Goal: Information Seeking & Learning: Learn about a topic

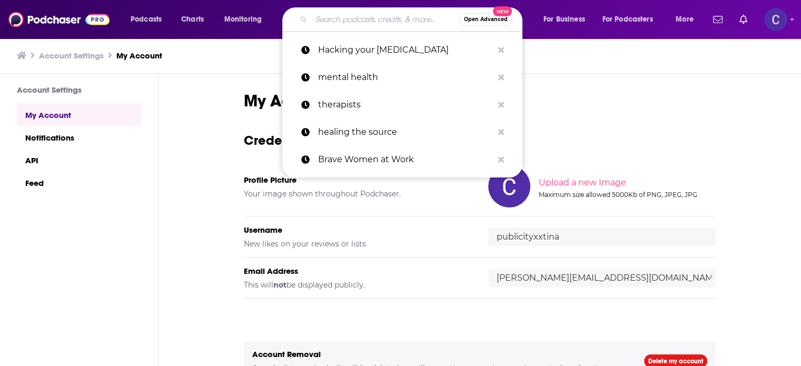
click at [358, 19] on input "Search podcasts, credits, & more..." at bounding box center [385, 19] width 148 height 17
paste input "Unjaded: Human Design for Intentional Entrepreneurs"
type input "Unjaded: Human Design for Intentional Entrepreneurs"
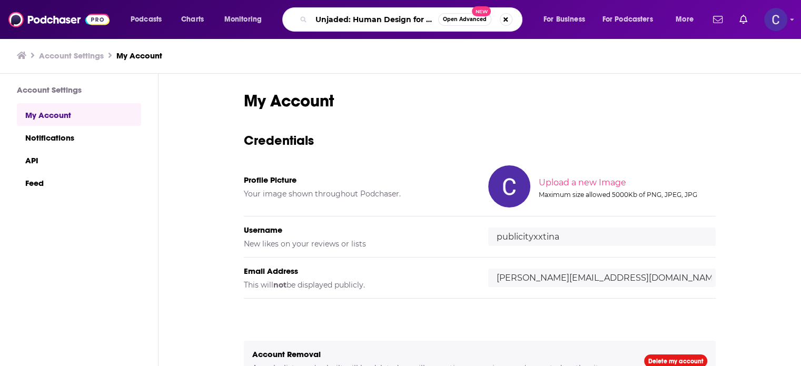
scroll to position [0, 92]
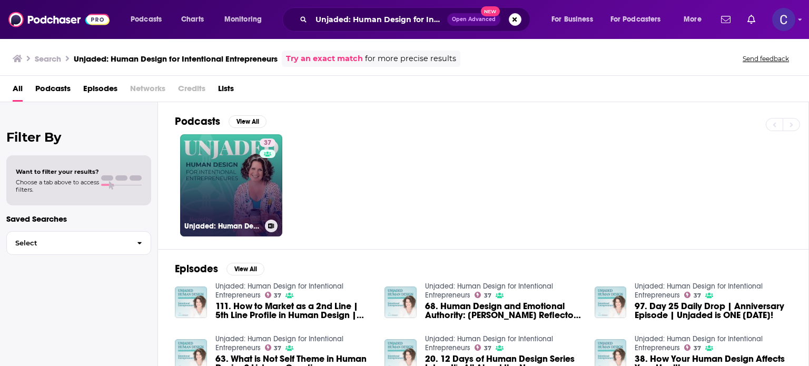
click at [232, 162] on link "37 Unjaded: Human Design for Intentional Entrepreneurs" at bounding box center [231, 185] width 102 height 102
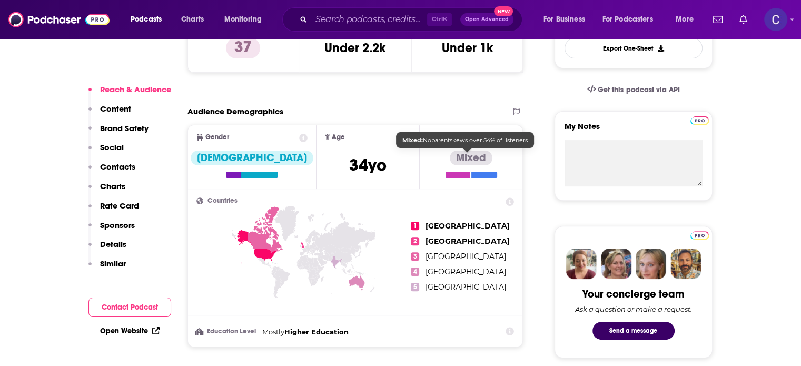
scroll to position [105, 0]
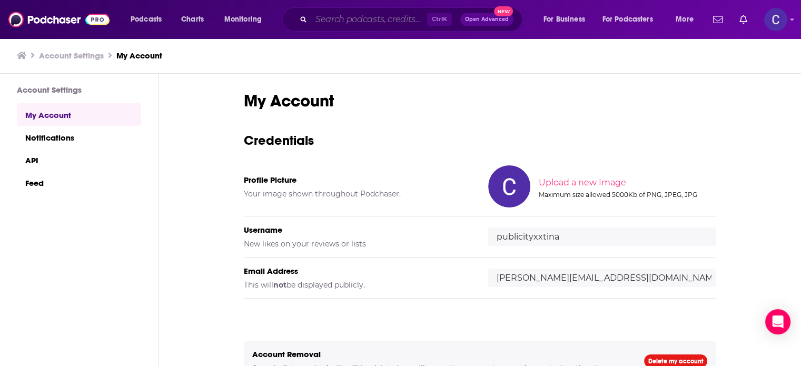
click at [398, 16] on input "Search podcasts, credits, & more..." at bounding box center [369, 19] width 116 height 17
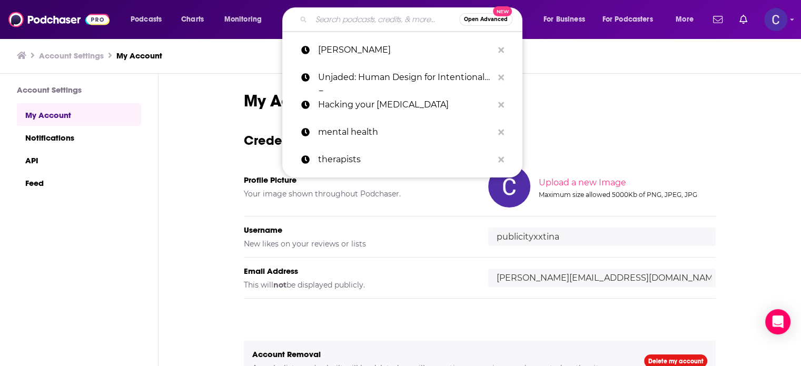
paste input "Crickets to Cha-Chings"
type input "Crickets to Cha-Chings"
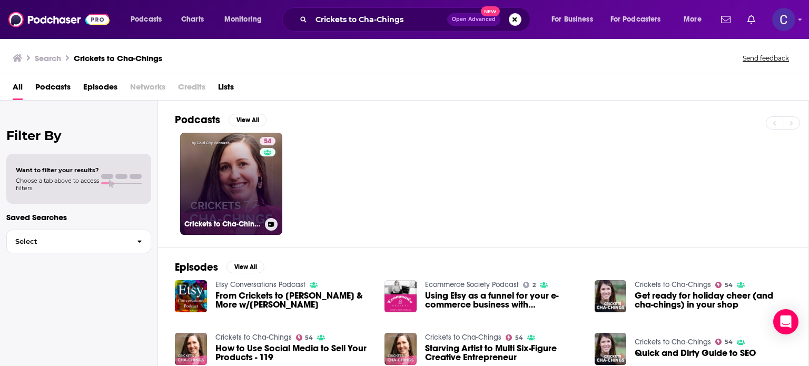
click at [221, 181] on link "54 Crickets to Cha-Chings" at bounding box center [231, 184] width 102 height 102
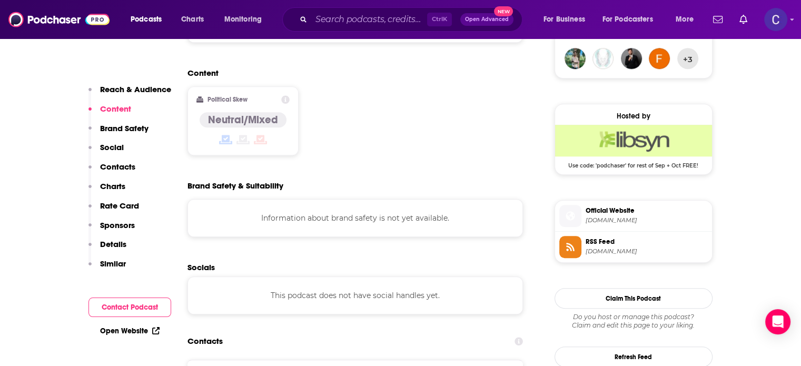
scroll to position [948, 0]
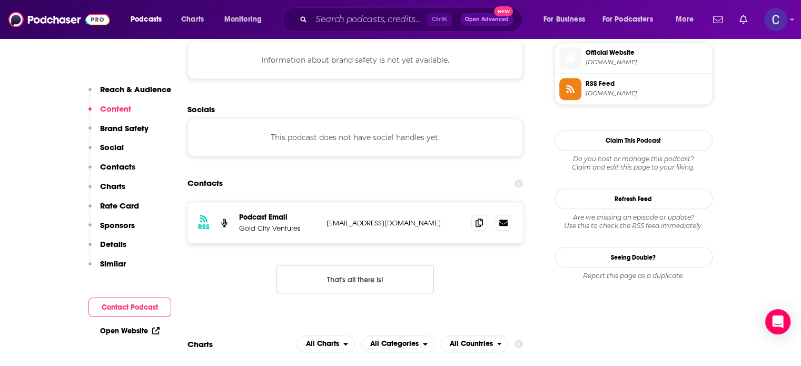
drag, startPoint x: 239, startPoint y: 189, endPoint x: 332, endPoint y: 183, distance: 92.9
click at [239, 224] on p "Gold City Ventures" at bounding box center [278, 228] width 79 height 9
click at [479, 218] on icon at bounding box center [479, 222] width 7 height 8
click at [383, 18] on input "Search podcasts, credits, & more..." at bounding box center [369, 19] width 116 height 17
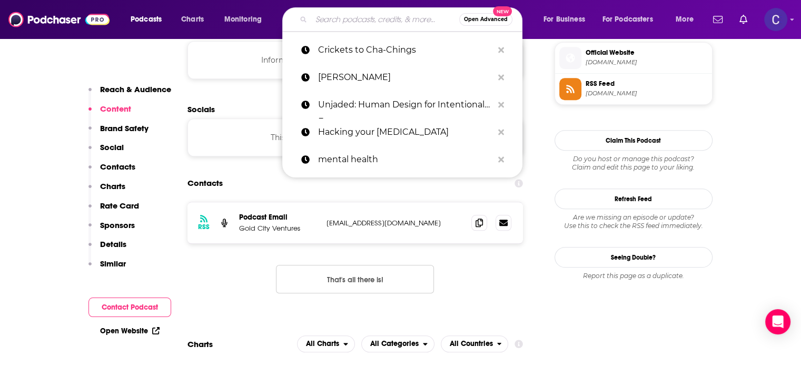
paste input "Six-Figure Signature Offers"
type input "Six-Figure Signature Offers"
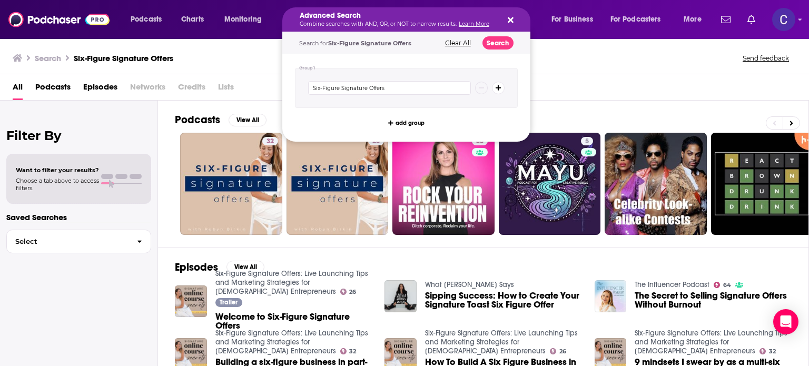
drag, startPoint x: 436, startPoint y: 18, endPoint x: 291, endPoint y: 23, distance: 145.4
click at [509, 20] on icon "Search podcasts, credits, & more..." at bounding box center [511, 20] width 6 height 6
click at [510, 18] on icon "Search podcasts, credits, & more..." at bounding box center [511, 20] width 6 height 6
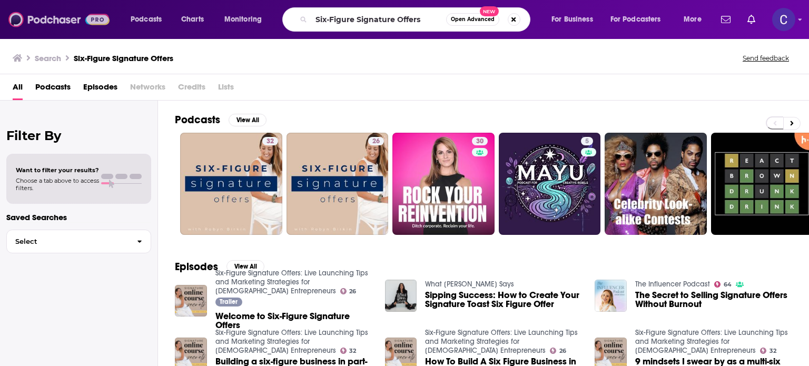
click at [16, 15] on img at bounding box center [58, 19] width 101 height 20
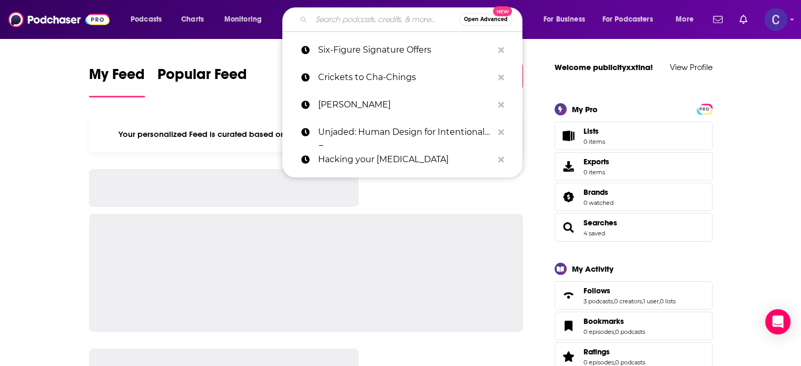
click at [356, 17] on input "Search podcasts, credits, & more..." at bounding box center [385, 19] width 148 height 17
paste input "Grow My Etsy Shop"
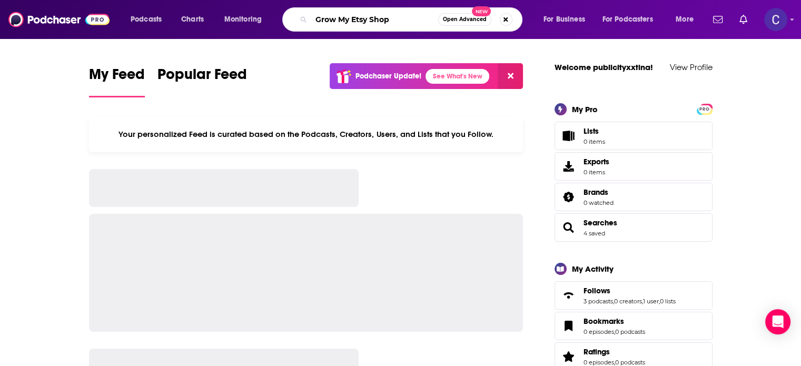
type input "Grow My Etsy Shop"
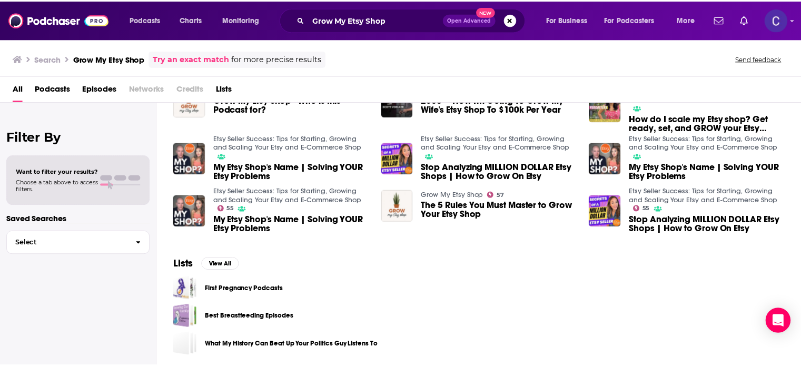
scroll to position [198, 0]
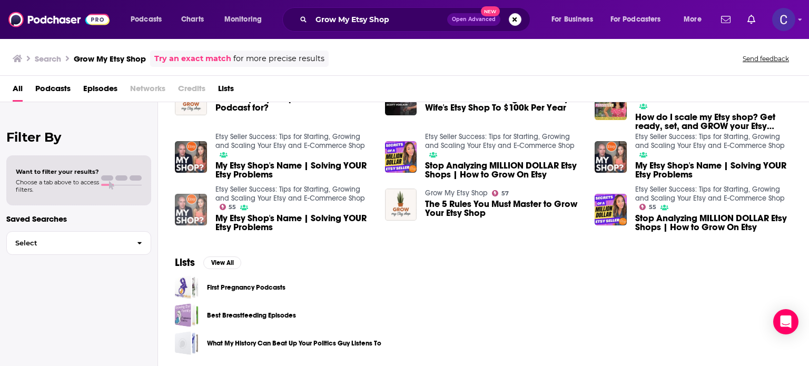
click at [181, 215] on img "My Etsy Shop's Name | Solving YOUR Etsy Problems" at bounding box center [191, 210] width 32 height 32
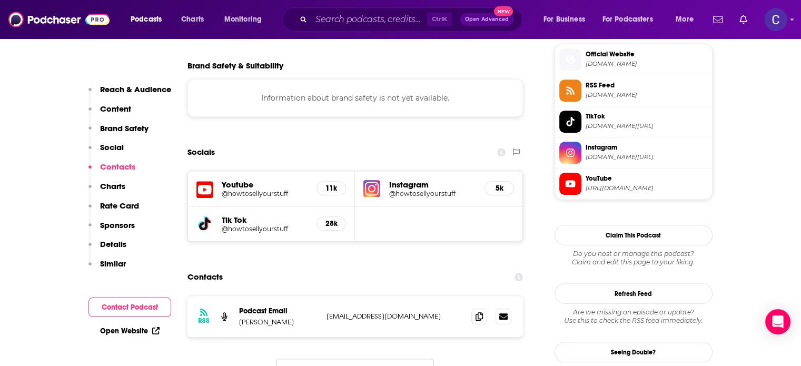
scroll to position [1001, 0]
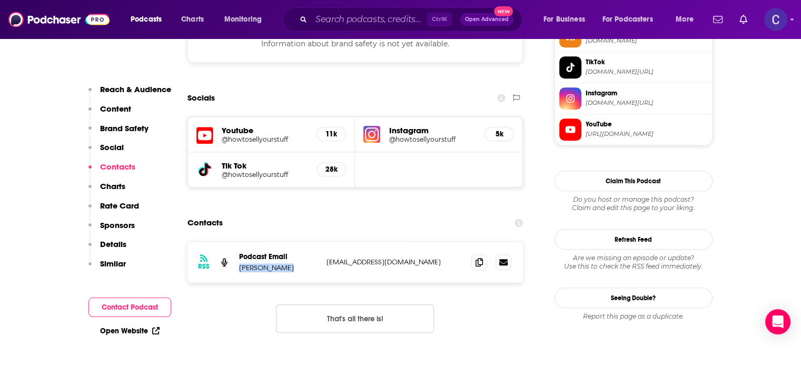
drag, startPoint x: 239, startPoint y: 204, endPoint x: 283, endPoint y: 204, distance: 43.7
click at [283, 263] on p "Lizzie Smiley" at bounding box center [278, 267] width 79 height 9
drag, startPoint x: 480, startPoint y: 200, endPoint x: 789, endPoint y: 209, distance: 308.8
click at [480, 258] on icon at bounding box center [479, 262] width 7 height 8
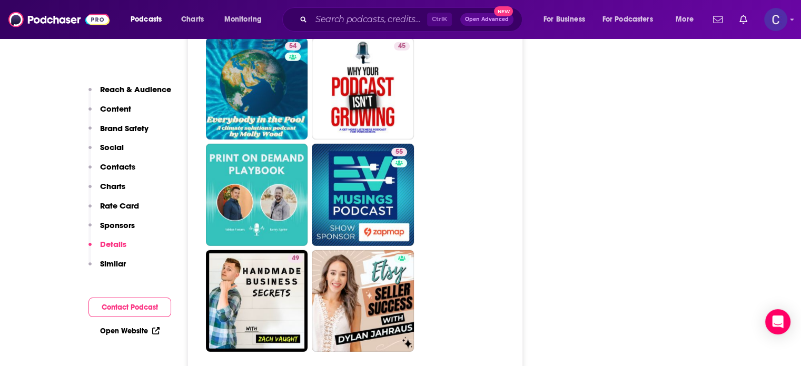
scroll to position [2950, 0]
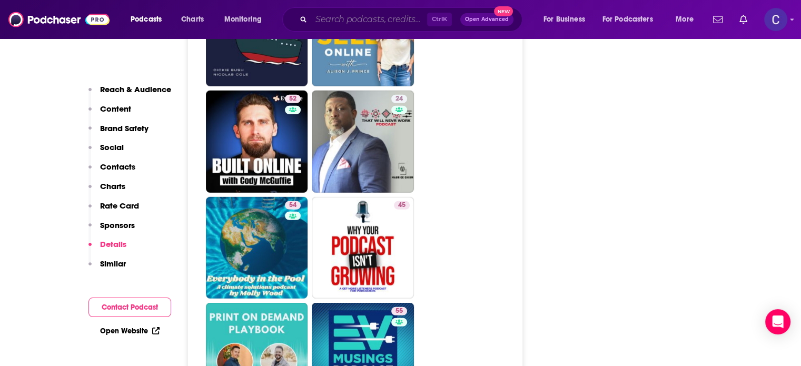
click at [359, 18] on input "Search podcasts, credits, & more..." at bounding box center [369, 19] width 116 height 17
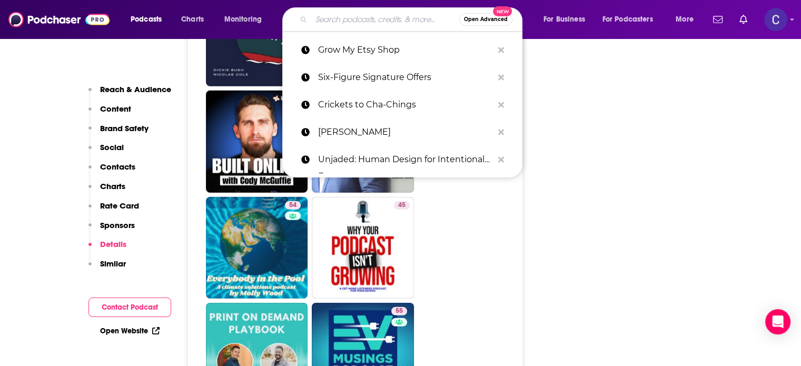
click at [359, 18] on input "Search podcasts, credits, & more..." at bounding box center [385, 19] width 148 height 17
paste input "Six Figure Etsy Seller"
type input "Six Figure Etsy Seller"
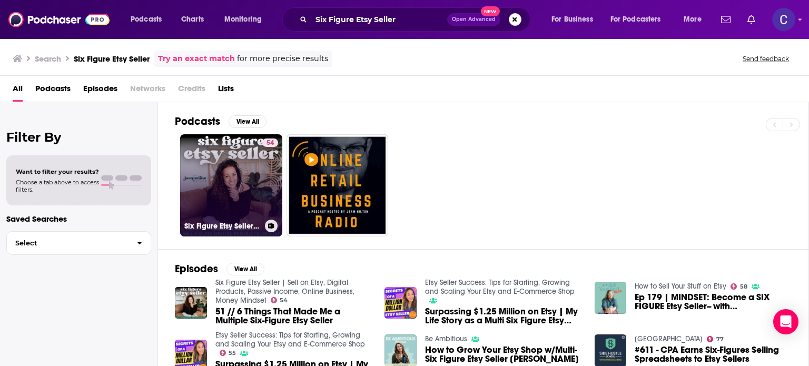
click at [205, 180] on link "54 Six Figure Etsy Seller | Sell on Etsy, Digital Products, Passive Income, Onl…" at bounding box center [231, 185] width 102 height 102
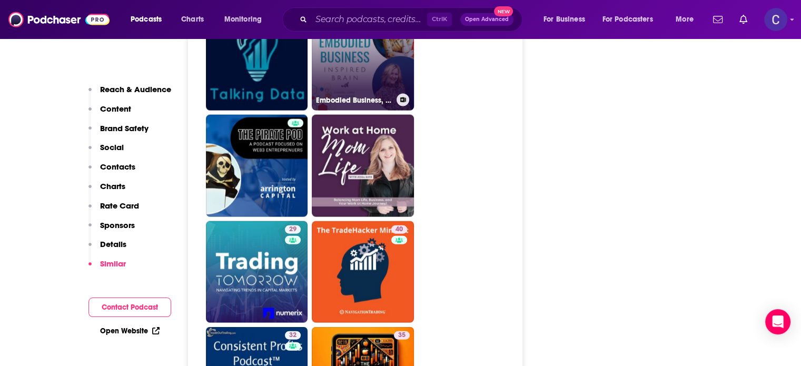
scroll to position [2370, 0]
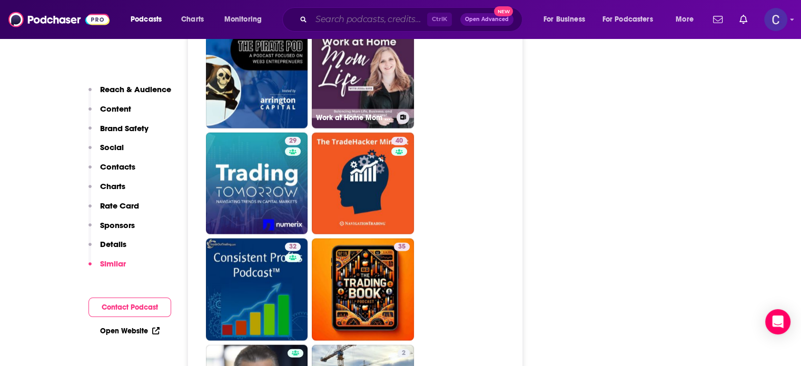
click at [374, 19] on input "Search podcasts, credits, & more..." at bounding box center [369, 19] width 116 height 17
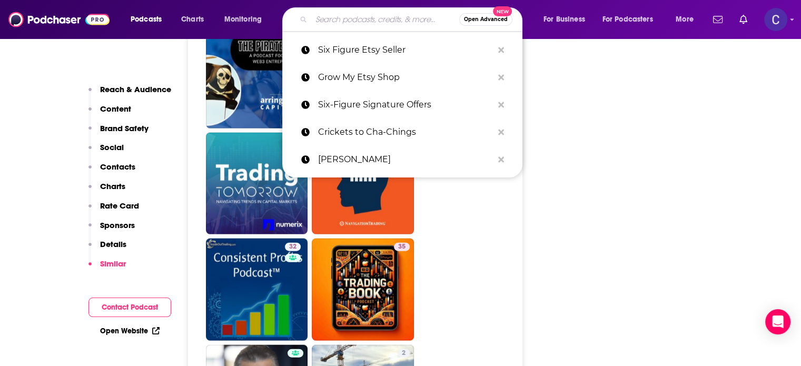
click at [374, 17] on input "Search podcasts, credits, & more..." at bounding box center [385, 19] width 148 height 17
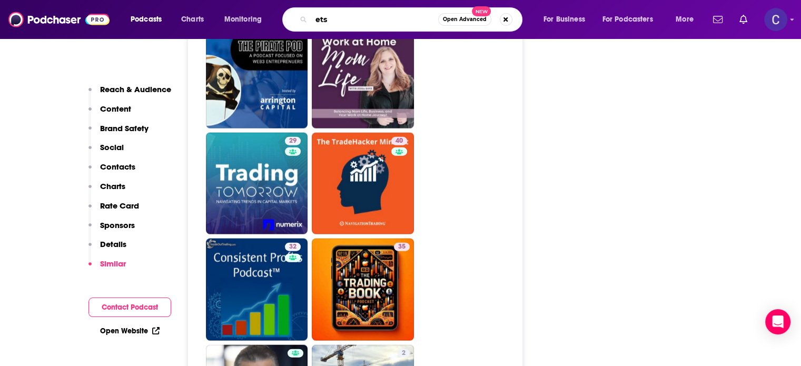
type input "etsy"
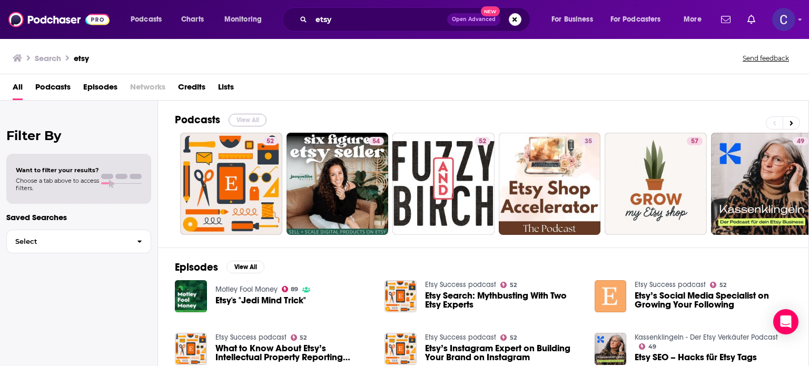
click at [238, 117] on button "View All" at bounding box center [248, 120] width 38 height 13
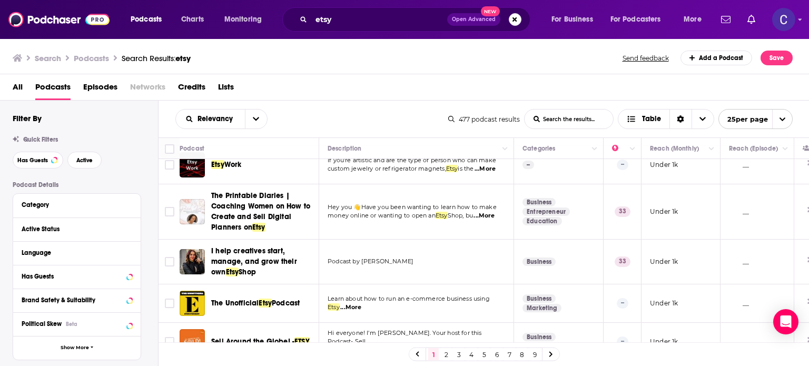
scroll to position [889, 0]
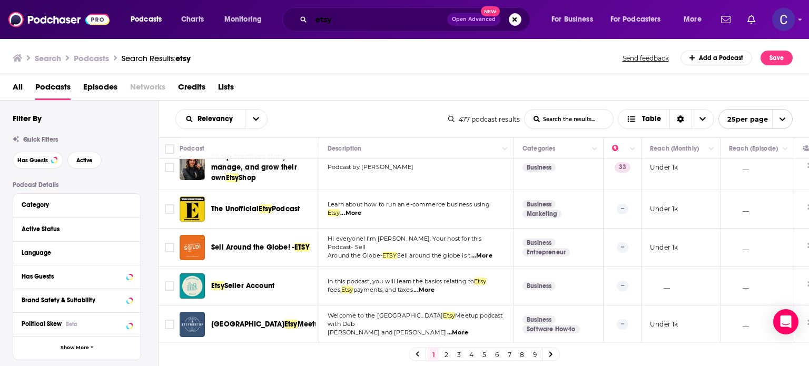
click at [362, 20] on input "etsy" at bounding box center [379, 19] width 136 height 17
click at [315, 19] on input "etsy" at bounding box center [379, 19] width 136 height 17
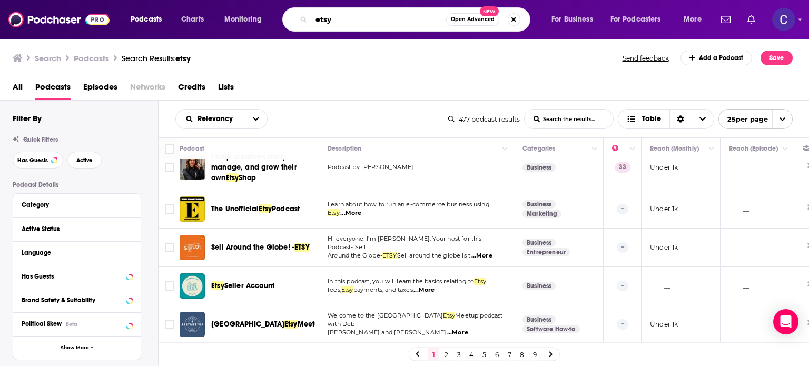
paste input "Leaders Of Transformation"
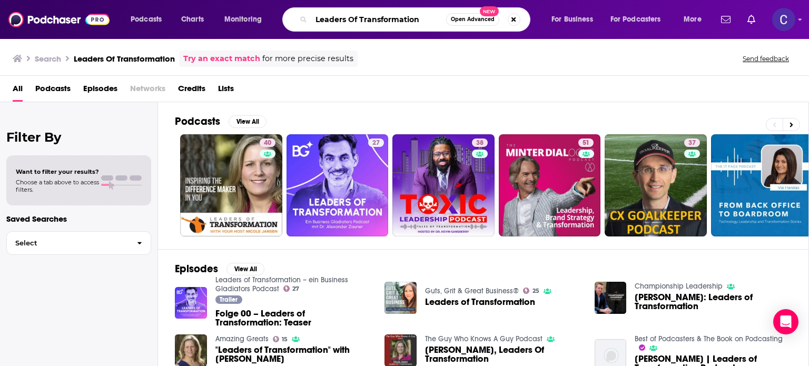
drag, startPoint x: 423, startPoint y: 21, endPoint x: 281, endPoint y: 11, distance: 142.5
click at [281, 23] on div "Podcasts Charts Monitoring Leaders Of Transformation Open Advanced New For Busi…" at bounding box center [417, 19] width 588 height 24
paste input "Deals with Heels - Where Female Entrepreneurs Thrive"
type input "Deals with Heels - Where Female Entrepreneurs Thrive"
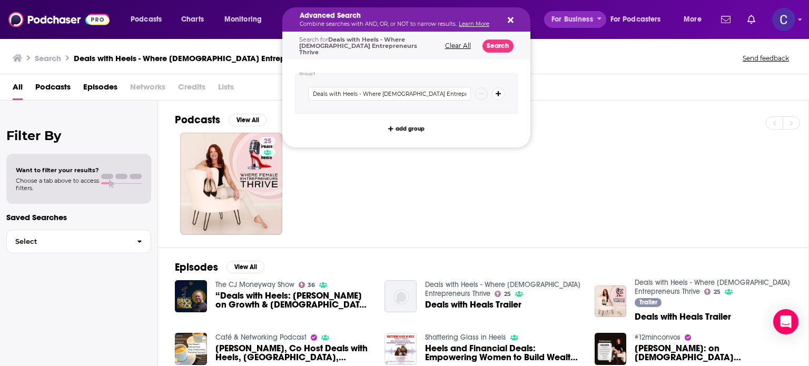
drag, startPoint x: 316, startPoint y: 18, endPoint x: 546, endPoint y: 18, distance: 230.2
click at [510, 19] on icon "Search podcasts, credits, & more..." at bounding box center [511, 20] width 6 height 6
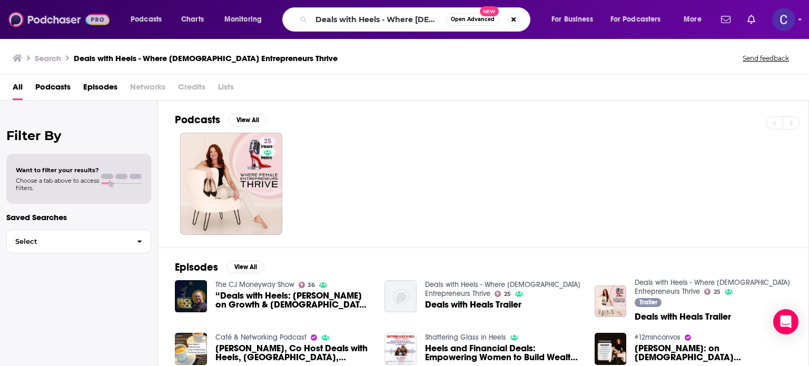
click at [62, 25] on img at bounding box center [58, 19] width 101 height 20
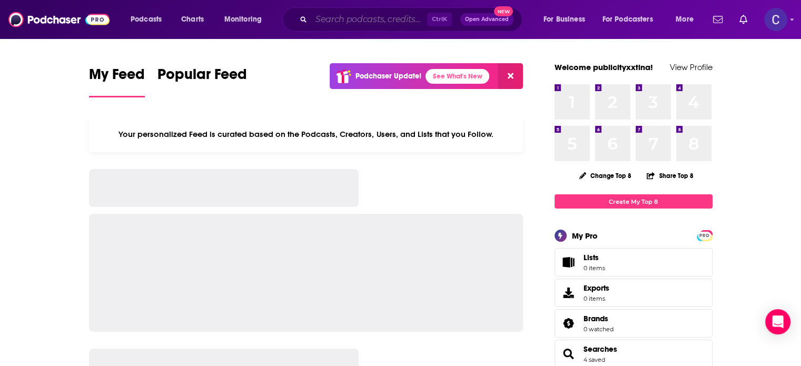
click at [343, 16] on input "Search podcasts, credits, & more..." at bounding box center [369, 19] width 116 height 17
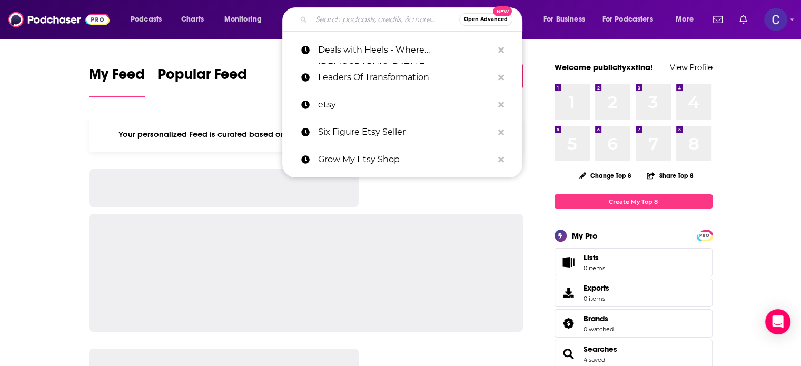
paste input "Awakened Entrepreneur"
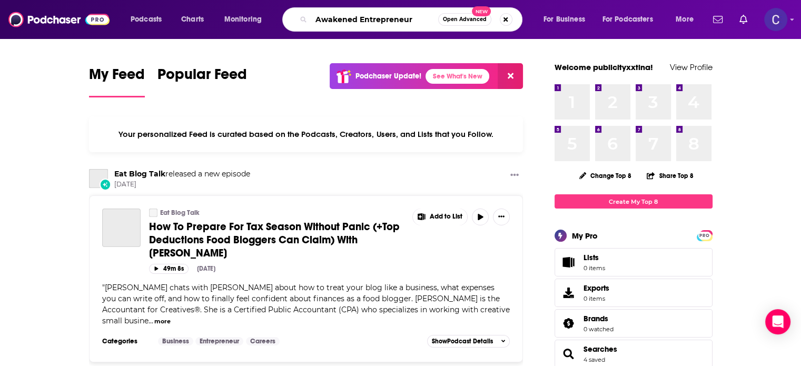
type input "Awakened Entrepreneur"
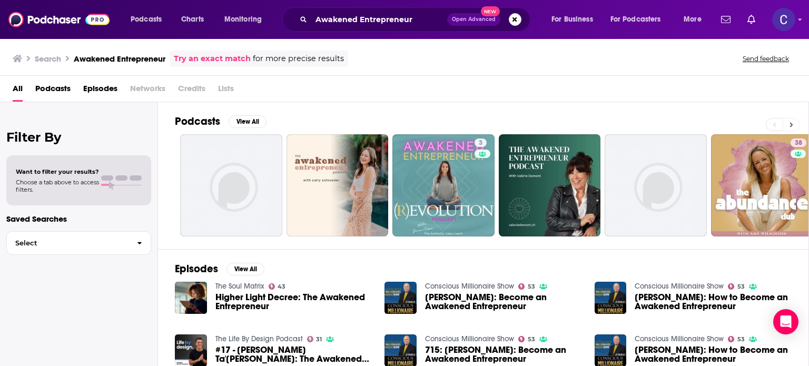
click at [789, 121] on button at bounding box center [791, 124] width 17 height 13
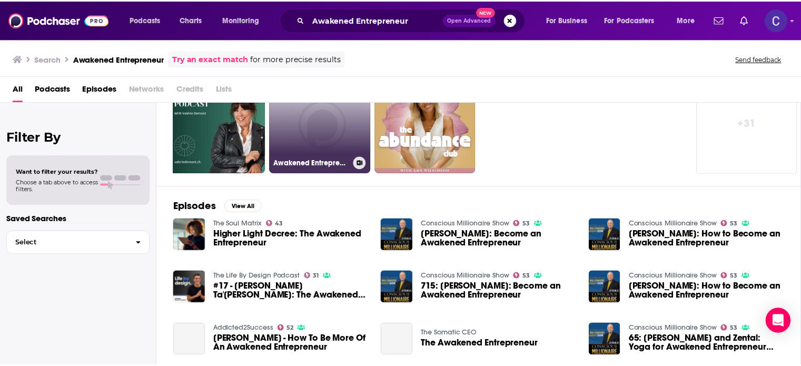
scroll to position [73, 0]
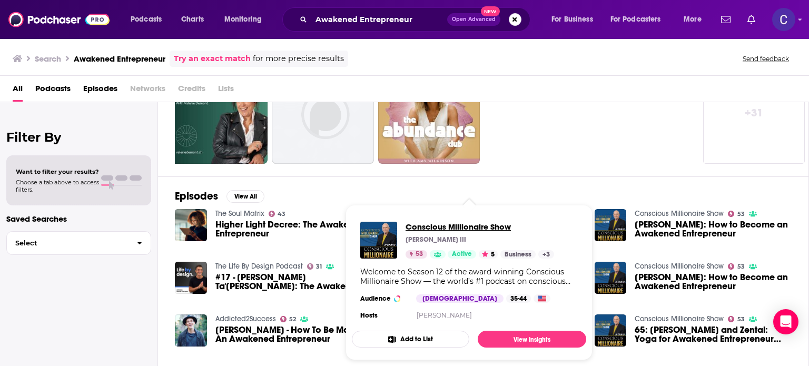
click at [461, 226] on span "Conscious Millionaire Show" at bounding box center [480, 227] width 149 height 10
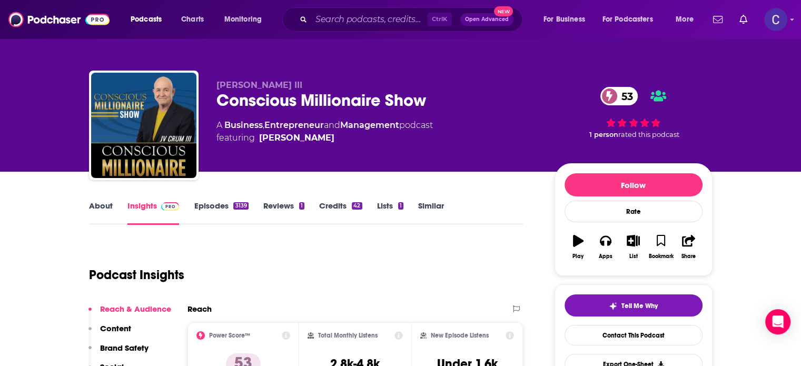
click at [103, 204] on link "About" at bounding box center [101, 213] width 24 height 24
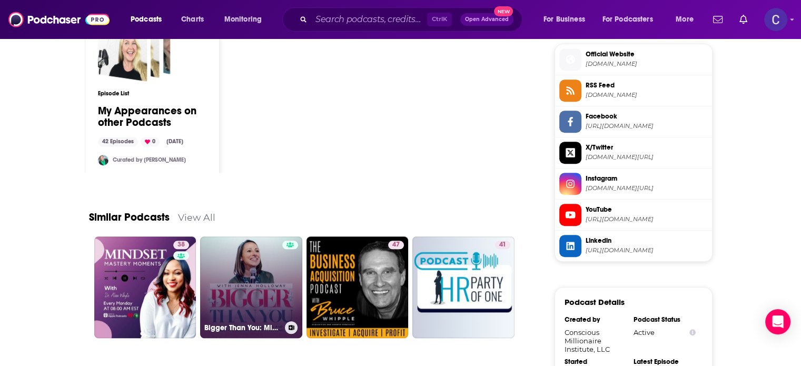
scroll to position [1001, 0]
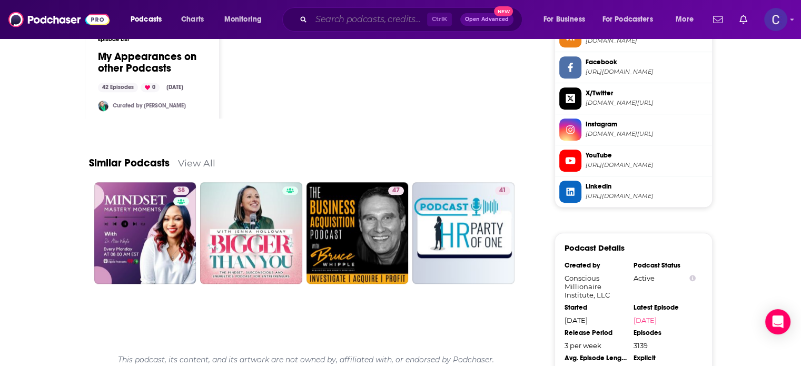
click at [369, 16] on input "Search podcasts, credits, & more..." at bounding box center [369, 19] width 116 height 17
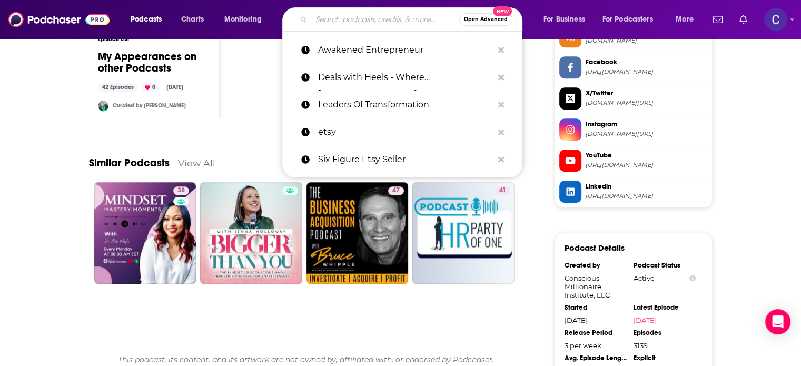
paste input "The Ecommerce Roadmap"
type input "The Ecommerce Roadmap"
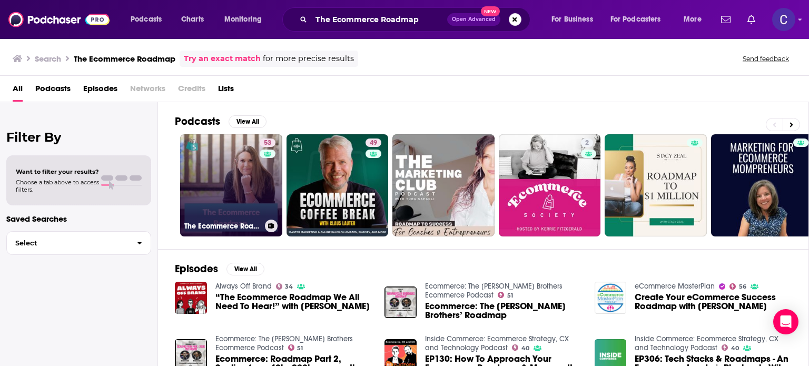
click at [213, 180] on link "53 The Ecommerce Roadmap" at bounding box center [231, 185] width 102 height 102
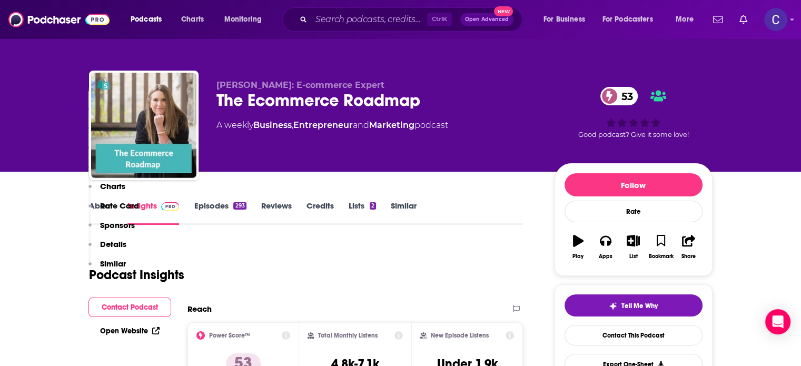
scroll to position [895, 0]
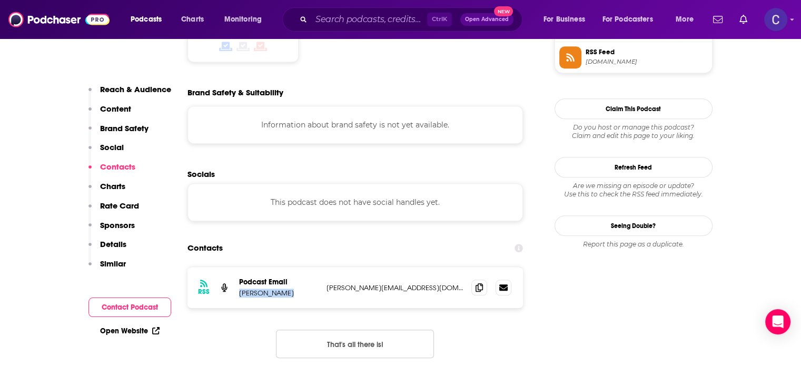
click at [288, 267] on div "RSS Podcast Email Susan Bradley susan@thesocialsalesgirls.com susan@thesocialsa…" at bounding box center [356, 287] width 336 height 41
click at [480, 283] on icon at bounding box center [479, 287] width 7 height 8
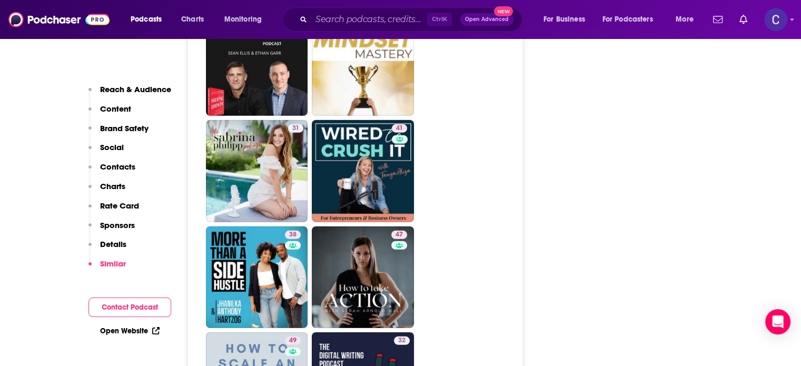
scroll to position [3108, 0]
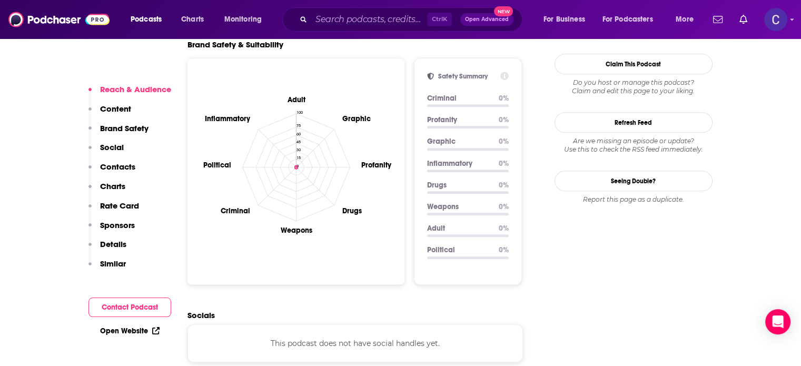
scroll to position [1159, 0]
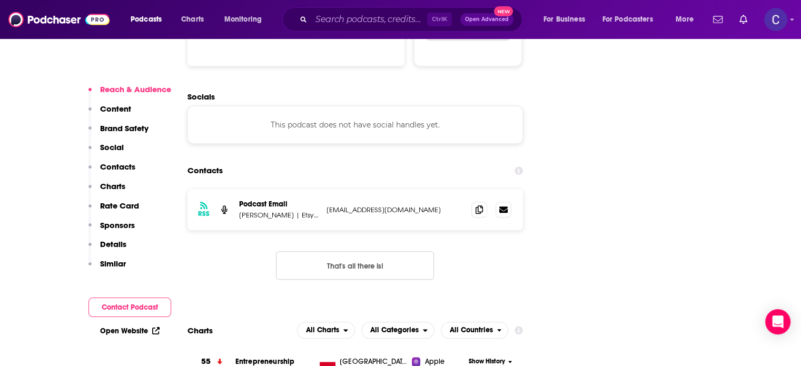
drag, startPoint x: 236, startPoint y: 177, endPoint x: 284, endPoint y: 176, distance: 47.4
click at [284, 189] on div "RSS Podcast Email [PERSON_NAME] | Etsy Business Coach and E-commerce Expert [EM…" at bounding box center [356, 209] width 336 height 41
click at [482, 205] on icon at bounding box center [479, 209] width 7 height 8
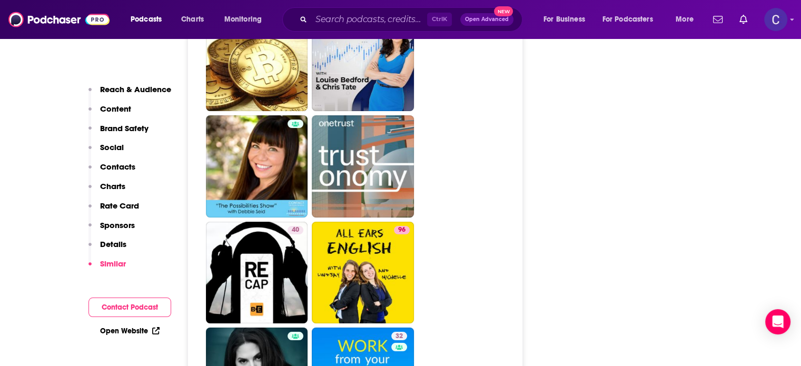
scroll to position [4056, 0]
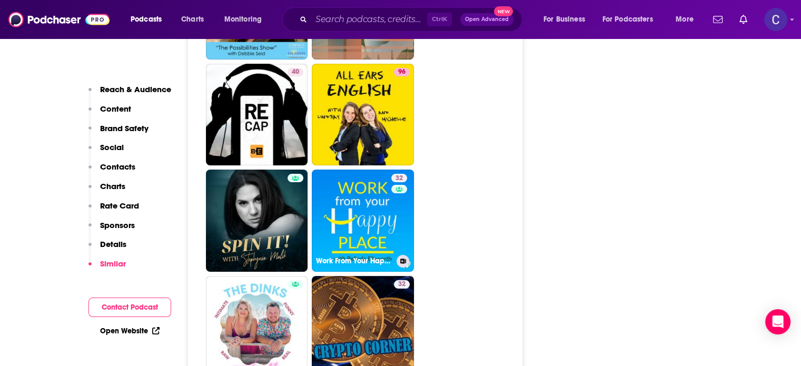
drag, startPoint x: 386, startPoint y: 172, endPoint x: 363, endPoint y: 175, distance: 22.3
click at [366, 171] on link "32 Work From Your Happy Place with [PERSON_NAME]" at bounding box center [363, 221] width 102 height 102
type input "[URL][DOMAIN_NAME]"
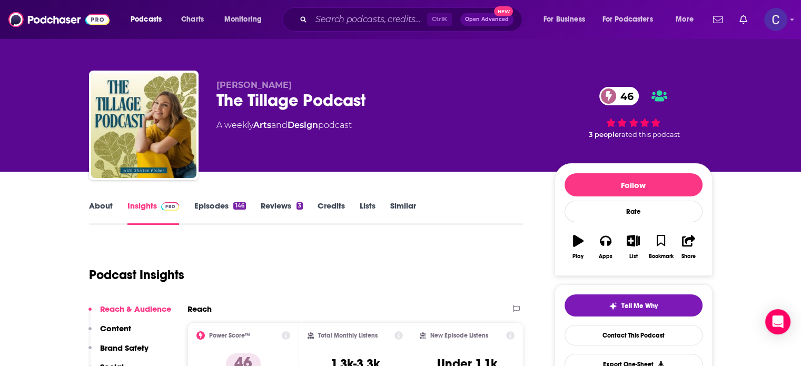
click at [101, 206] on link "About" at bounding box center [101, 213] width 24 height 24
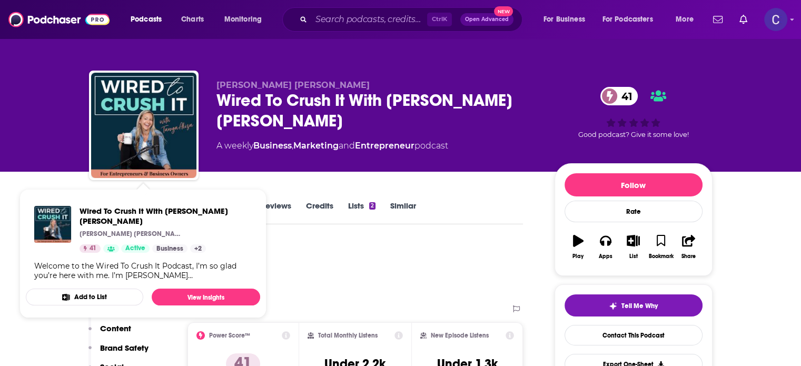
drag, startPoint x: 356, startPoint y: 254, endPoint x: 259, endPoint y: 231, distance: 99.1
click at [356, 254] on div "Podcast Insights" at bounding box center [302, 269] width 426 height 54
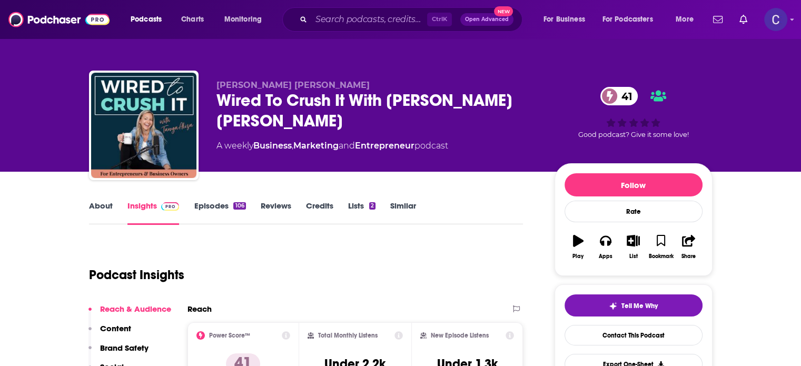
click at [97, 205] on link "About" at bounding box center [101, 213] width 24 height 24
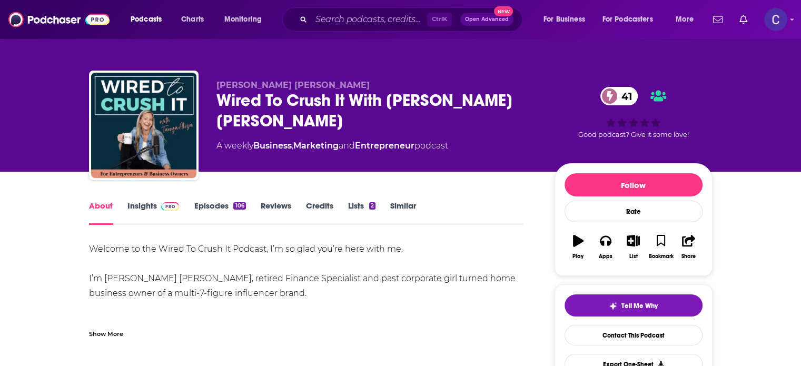
click at [107, 332] on div "Show More" at bounding box center [106, 333] width 34 height 10
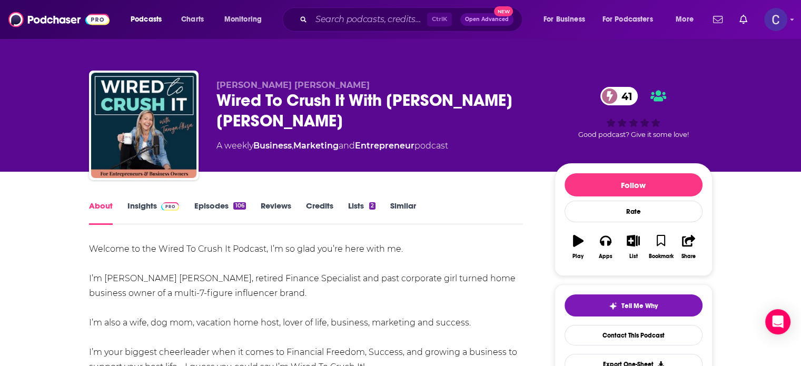
drag, startPoint x: 218, startPoint y: 94, endPoint x: 477, endPoint y: 102, distance: 259.2
click at [477, 101] on div "Wired To Crush It With Tanya Aliza 41" at bounding box center [376, 110] width 321 height 41
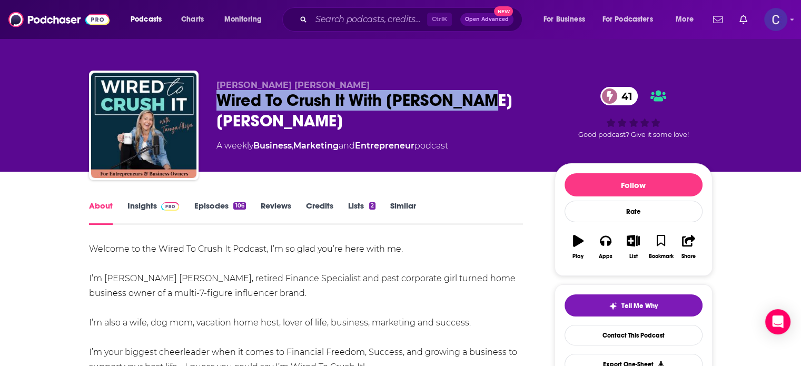
copy h1 "Wired To Crush It With Tanya Aliza"
click at [152, 204] on link "Insights" at bounding box center [153, 213] width 52 height 24
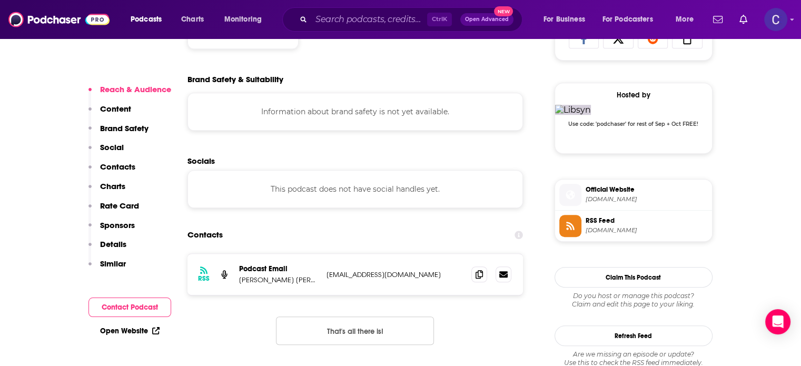
scroll to position [843, 0]
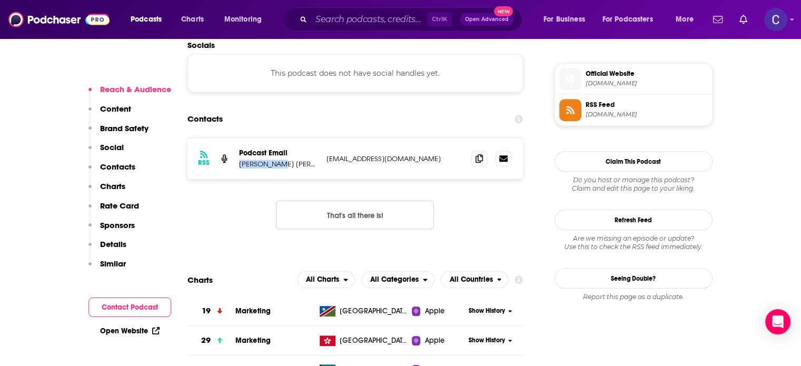
drag, startPoint x: 238, startPoint y: 164, endPoint x: 280, endPoint y: 166, distance: 41.7
click at [280, 166] on div "RSS Podcast Email Tanya Aliza tanyaaliza@gmail.com tanyaaliza@gmail.com" at bounding box center [356, 158] width 336 height 41
copy p "Tanya Aliza"
click at [484, 161] on span at bounding box center [479, 158] width 16 height 16
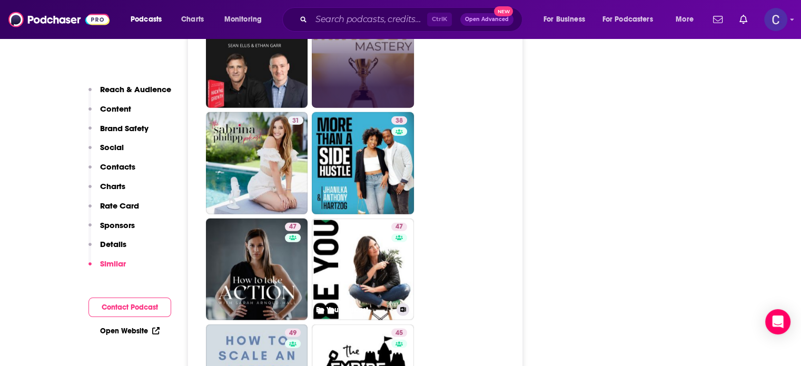
scroll to position [2686, 0]
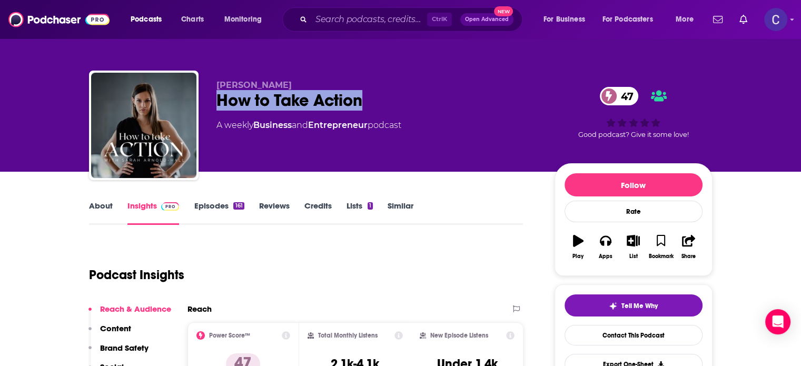
drag, startPoint x: 219, startPoint y: 97, endPoint x: 361, endPoint y: 107, distance: 142.6
click at [361, 107] on div "How to Take Action 47" at bounding box center [376, 100] width 321 height 21
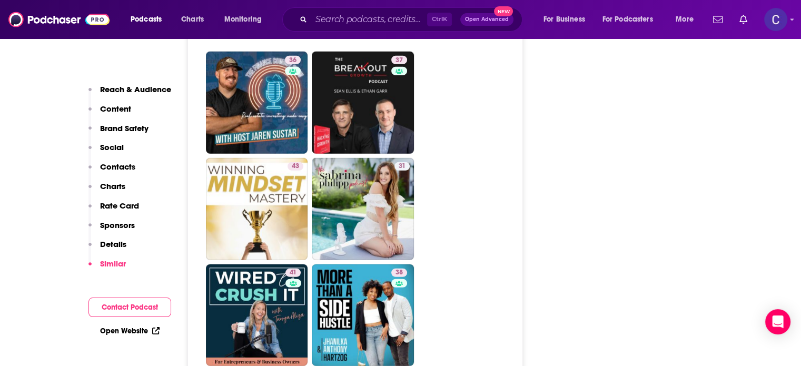
scroll to position [3002, 0]
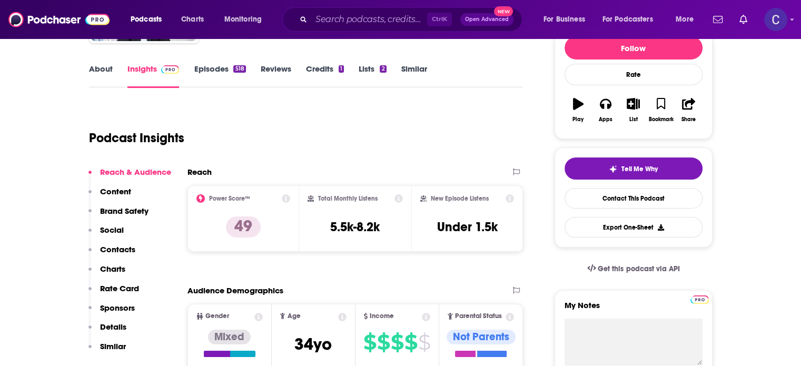
scroll to position [53, 0]
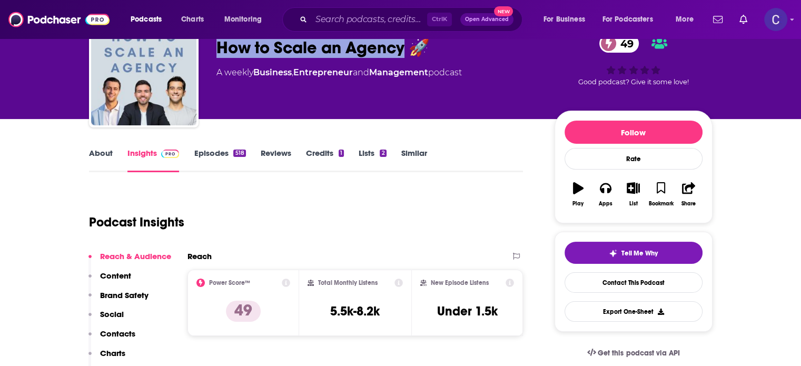
drag, startPoint x: 219, startPoint y: 48, endPoint x: 400, endPoint y: 56, distance: 180.9
click at [400, 56] on div "How to Scale an Agency 🚀 49" at bounding box center [376, 47] width 321 height 21
copy h2 "How to Scale an Agency"
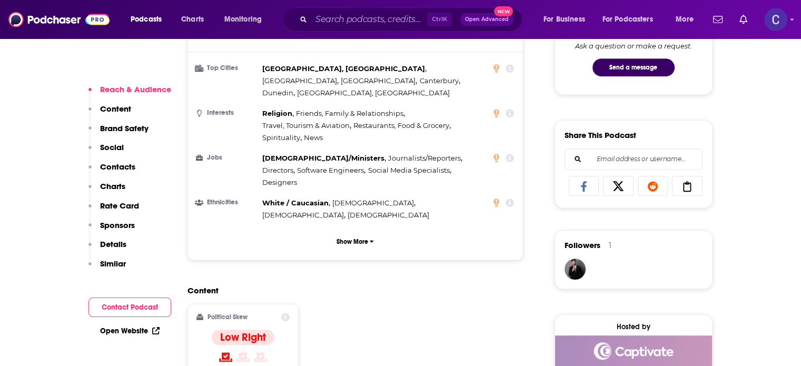
scroll to position [843, 0]
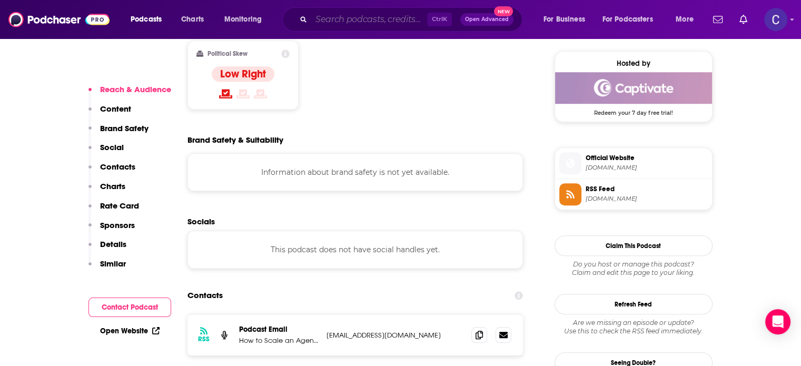
click at [385, 21] on input "Search podcasts, credits, & more..." at bounding box center [369, 19] width 116 height 17
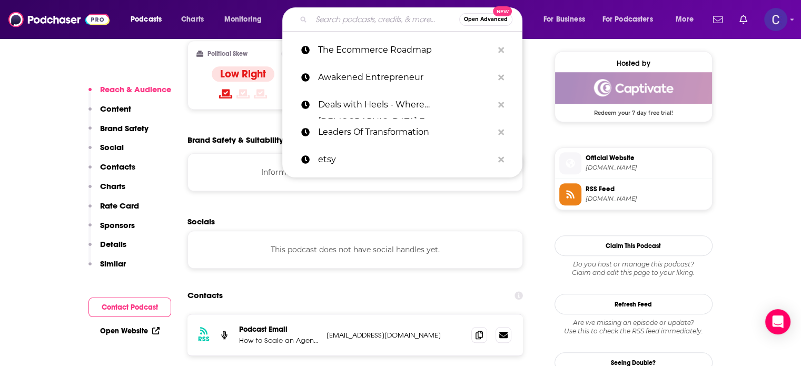
paste input "Marketing your Private Practice with [PERSON_NAME]"
type input "Marketing your Private Practice with [PERSON_NAME]"
